Goal: Task Accomplishment & Management: Manage account settings

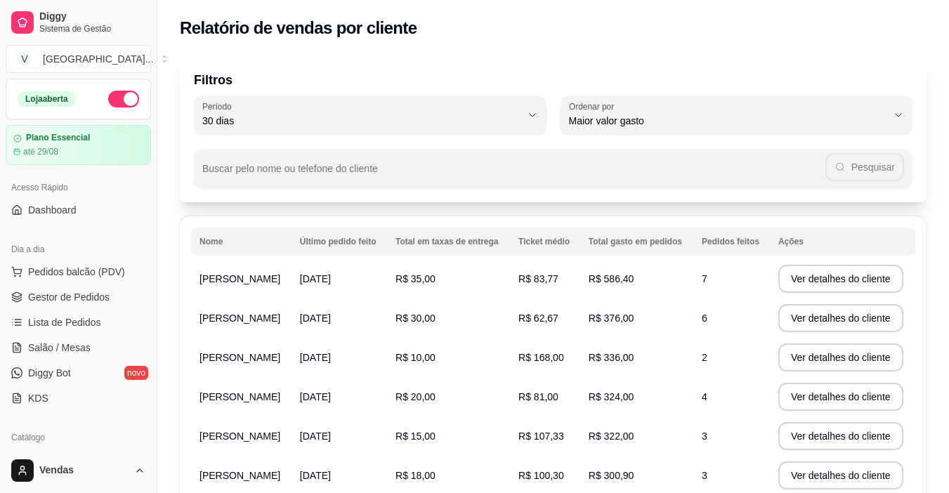
select select "30"
select select "HIGHEST_TOTAL_SPENT_WITH_ORDERS"
select select "TOTAL_OF_ORDERS"
select select "7"
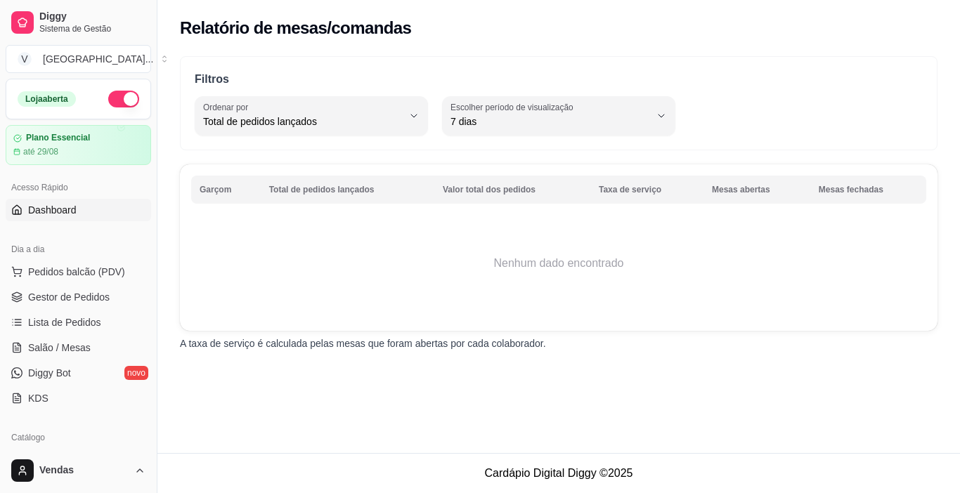
click at [44, 207] on span "Dashboard" at bounding box center [52, 210] width 48 height 14
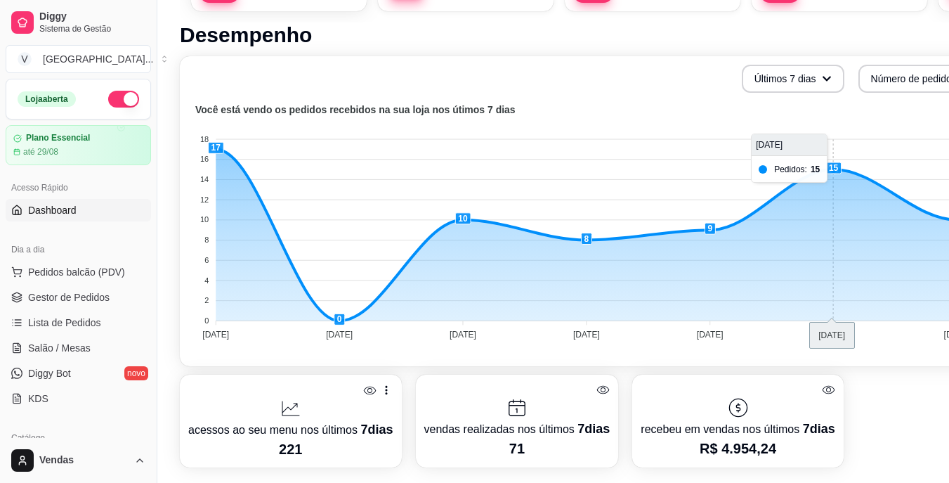
scroll to position [281, 0]
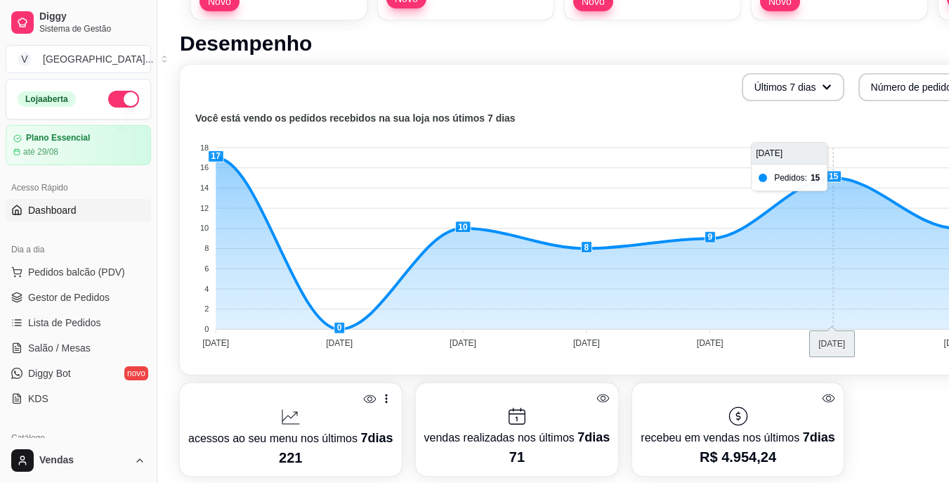
click at [837, 181] on foreignobject at bounding box center [584, 233] width 793 height 246
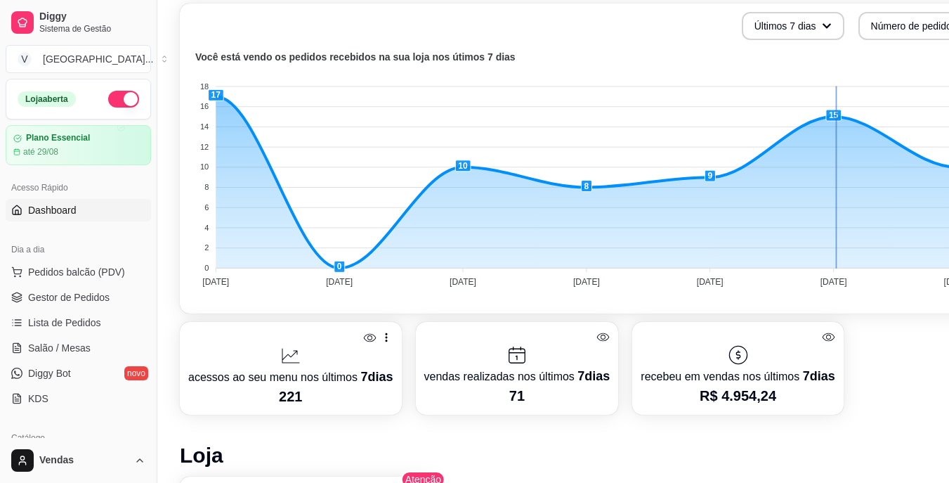
scroll to position [351, 0]
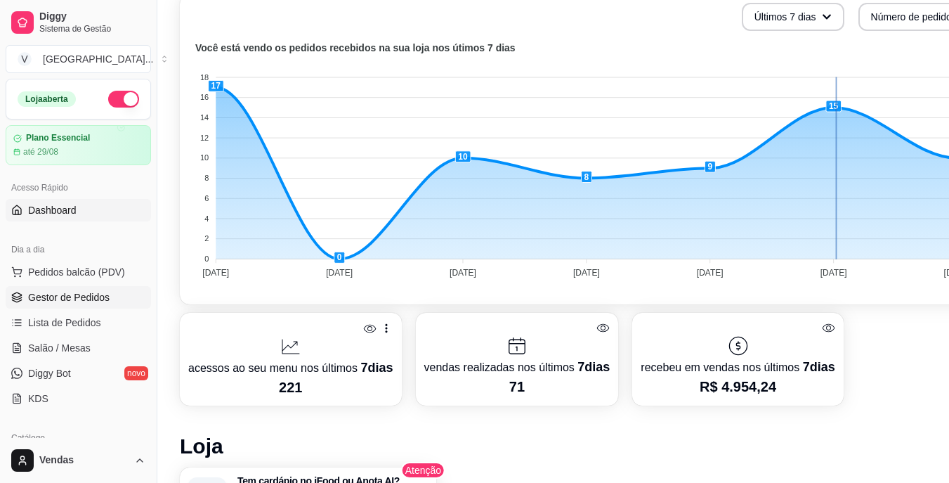
click at [69, 296] on span "Gestor de Pedidos" at bounding box center [68, 297] width 81 height 14
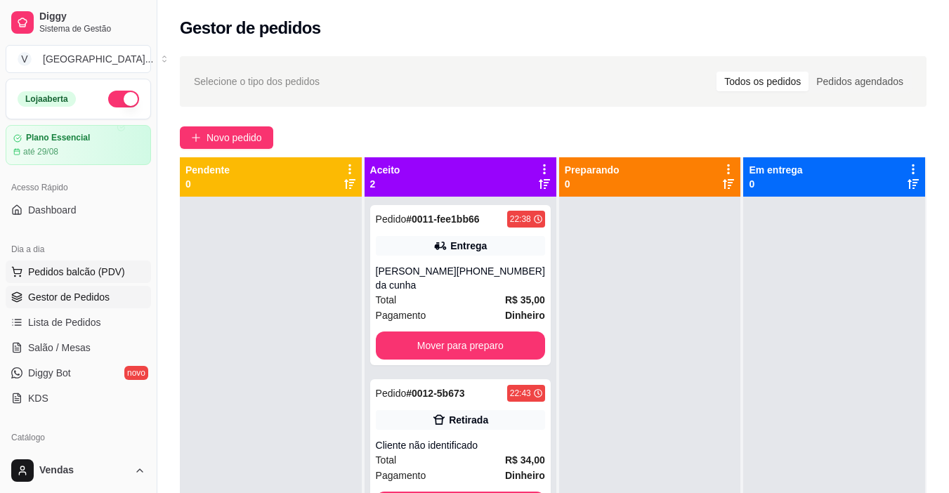
click at [77, 273] on span "Pedidos balcão (PDV)" at bounding box center [76, 272] width 97 height 14
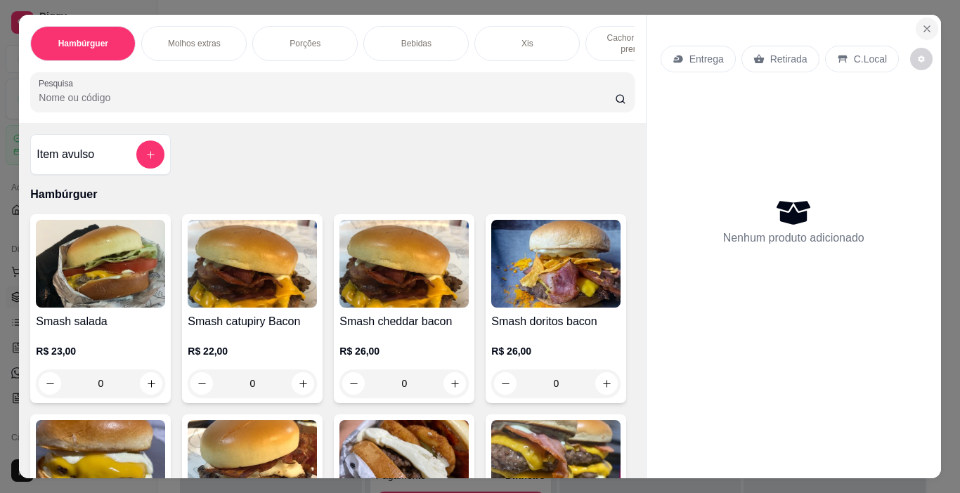
click at [924, 26] on icon "Close" at bounding box center [927, 29] width 6 height 6
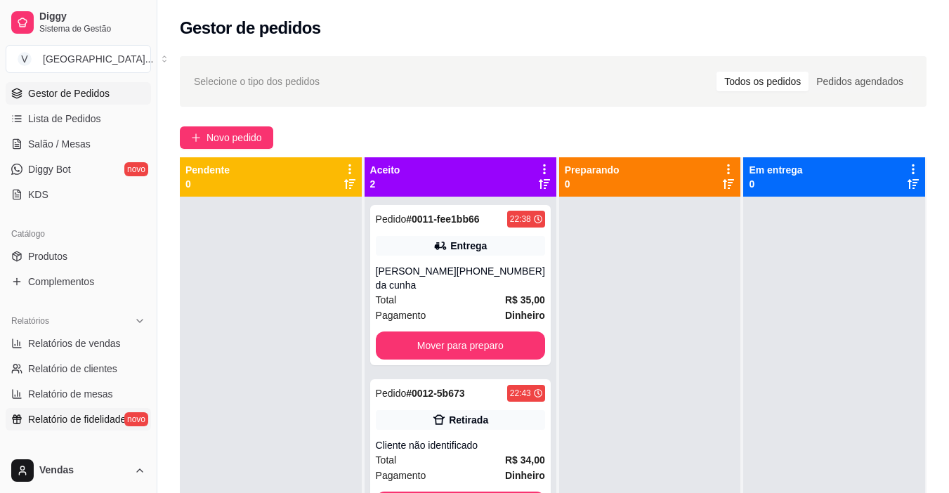
scroll to position [281, 0]
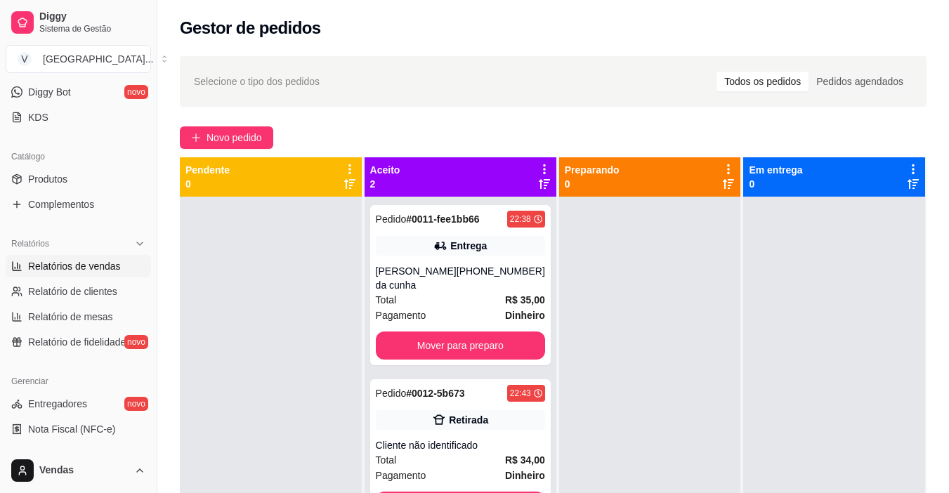
click at [89, 262] on span "Relatórios de vendas" at bounding box center [74, 266] width 93 height 14
select select "ALL"
select select "0"
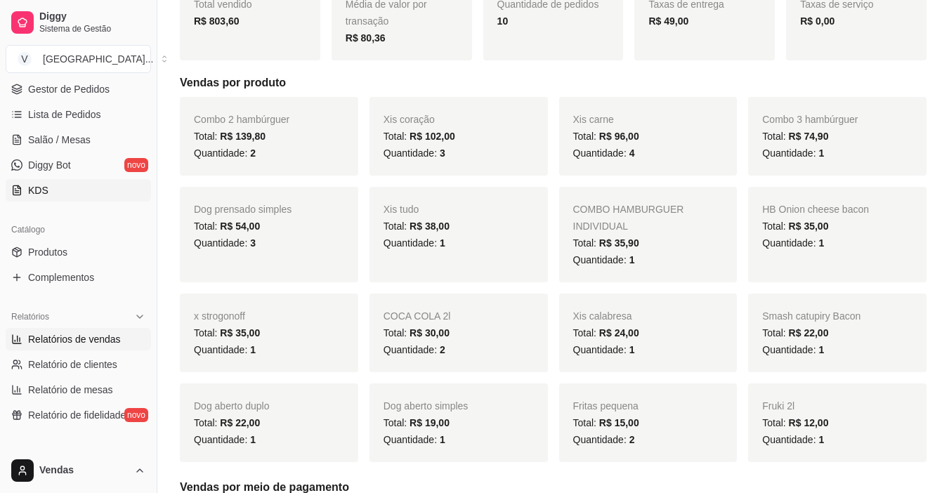
scroll to position [70, 0]
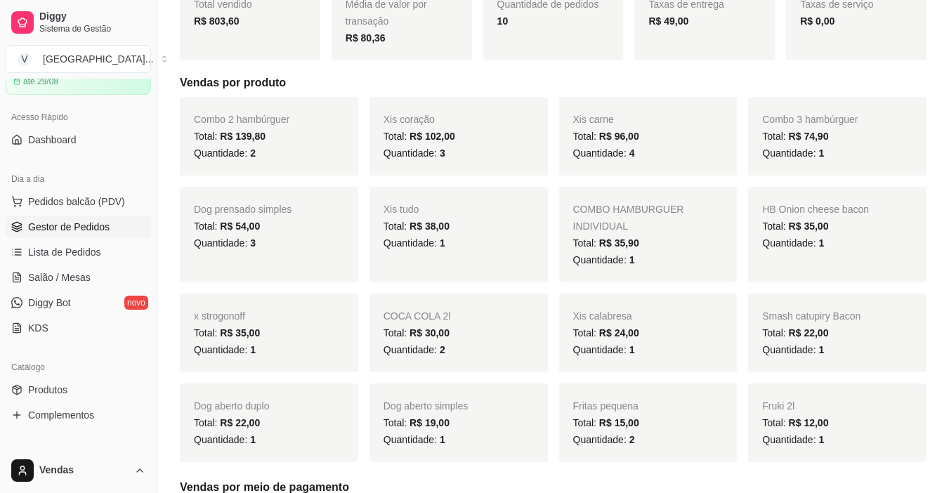
click at [89, 221] on span "Gestor de Pedidos" at bounding box center [68, 227] width 81 height 14
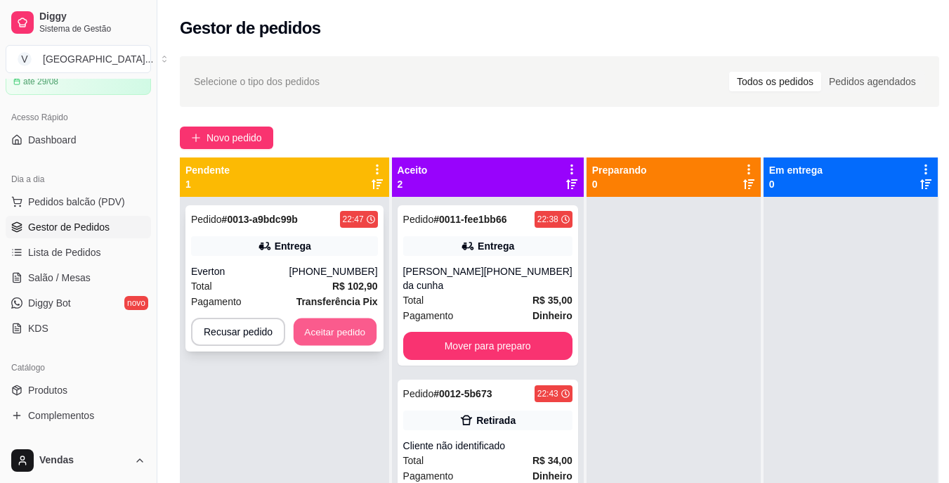
click at [348, 327] on button "Aceitar pedido" at bounding box center [335, 331] width 83 height 27
